Goal: Communication & Community: Answer question/provide support

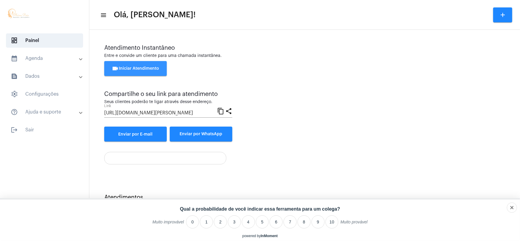
click at [158, 73] on button "videocam Iniciar Atendimento" at bounding box center [135, 68] width 62 height 15
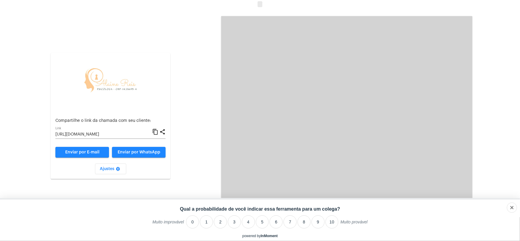
click at [505, 82] on div "Aguardando cliente acessar a chamada Ajustes settings Compartilhe o link da cha…" at bounding box center [260, 109] width 518 height 217
drag, startPoint x: 375, startPoint y: 81, endPoint x: 398, endPoint y: 109, distance: 36.0
click at [361, 89] on video at bounding box center [346, 110] width 251 height 188
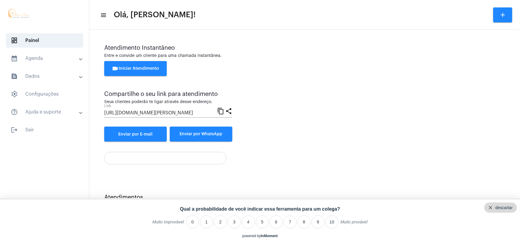
click at [509, 209] on div "descartar" at bounding box center [503, 207] width 17 height 5
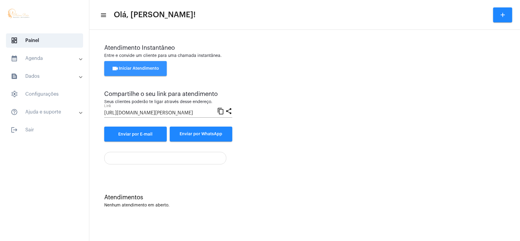
click at [132, 68] on span "videocam Iniciar Atendimento" at bounding box center [135, 68] width 47 height 4
click at [140, 70] on span "videocam Iniciar Atendimento" at bounding box center [135, 68] width 47 height 4
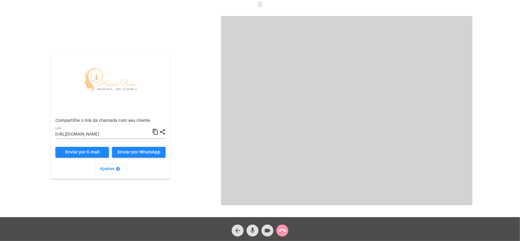
click at [282, 233] on mat-icon "call_end" at bounding box center [282, 230] width 7 height 7
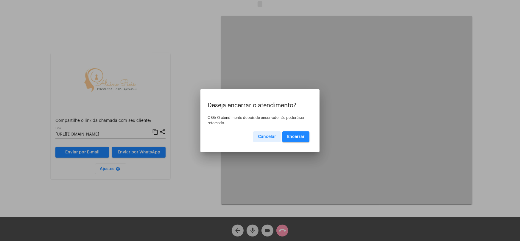
click at [299, 137] on span "Encerrar" at bounding box center [296, 137] width 18 height 4
